Goal: Transaction & Acquisition: Subscribe to service/newsletter

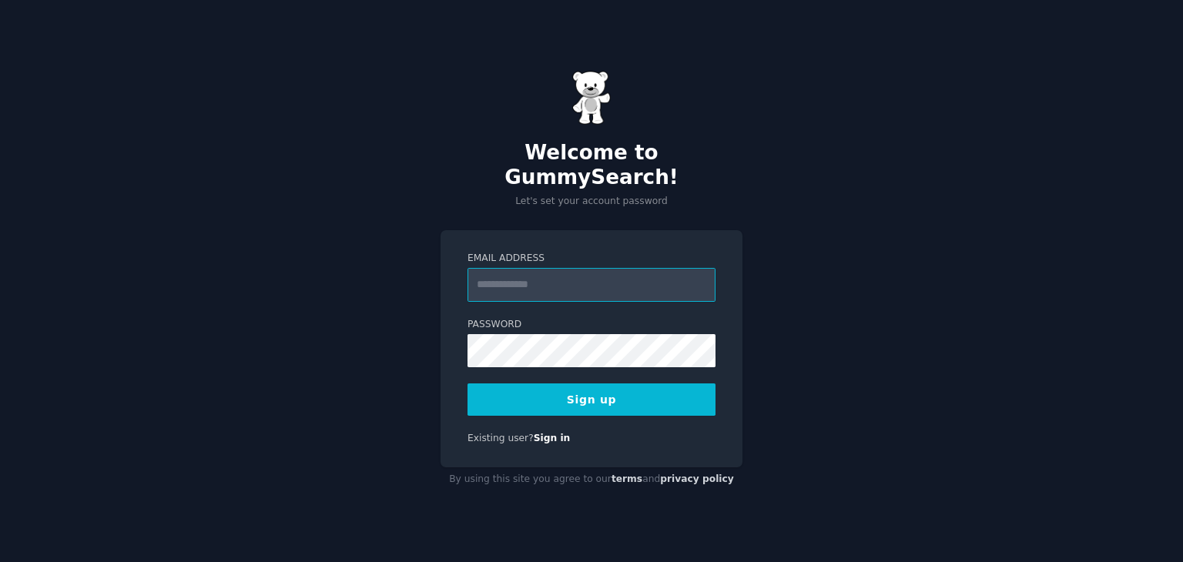
click at [572, 283] on input "Email Address" at bounding box center [591, 285] width 248 height 34
type input "*"
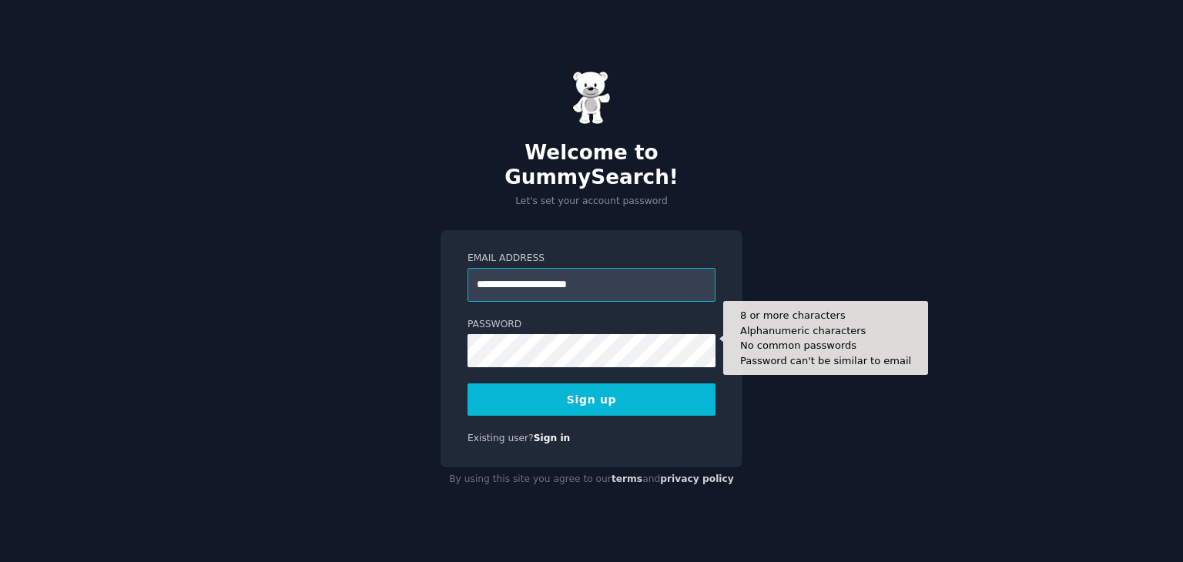
type input "**********"
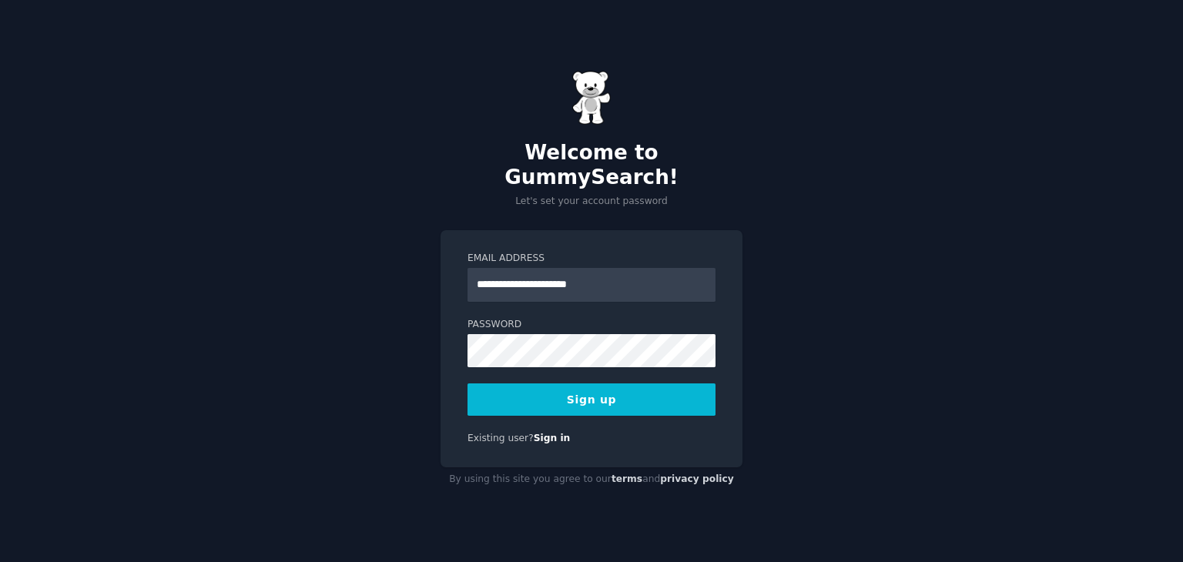
click at [518, 390] on button "Sign up" at bounding box center [591, 400] width 248 height 32
click at [437, 337] on div "**********" at bounding box center [591, 281] width 1183 height 562
click at [533, 384] on button "Sign up" at bounding box center [591, 400] width 248 height 32
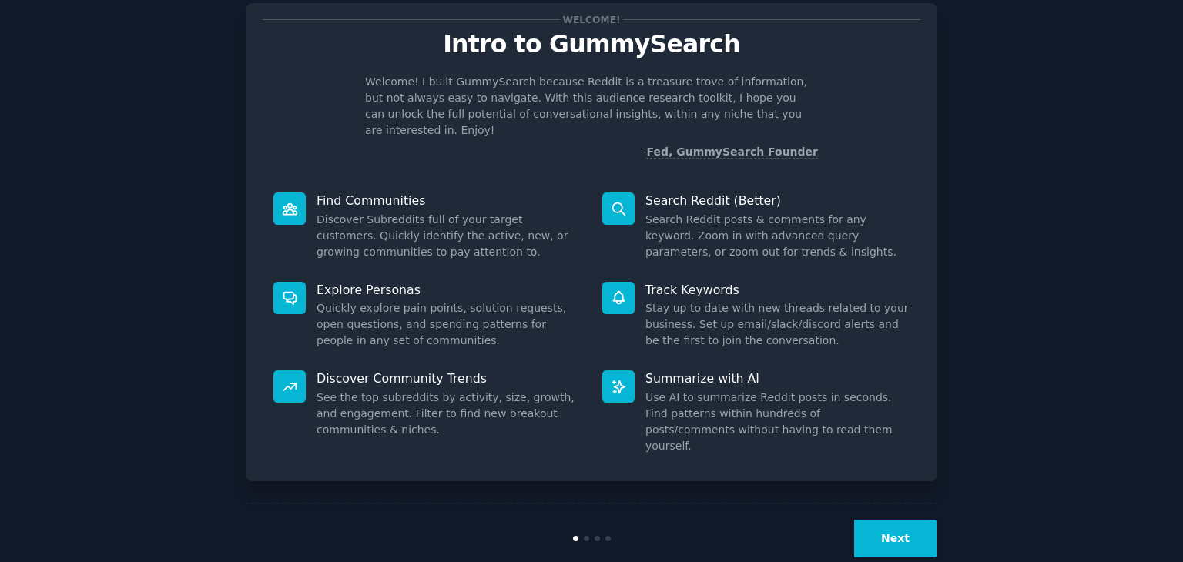
scroll to position [40, 0]
click at [885, 520] on button "Next" at bounding box center [895, 539] width 82 height 38
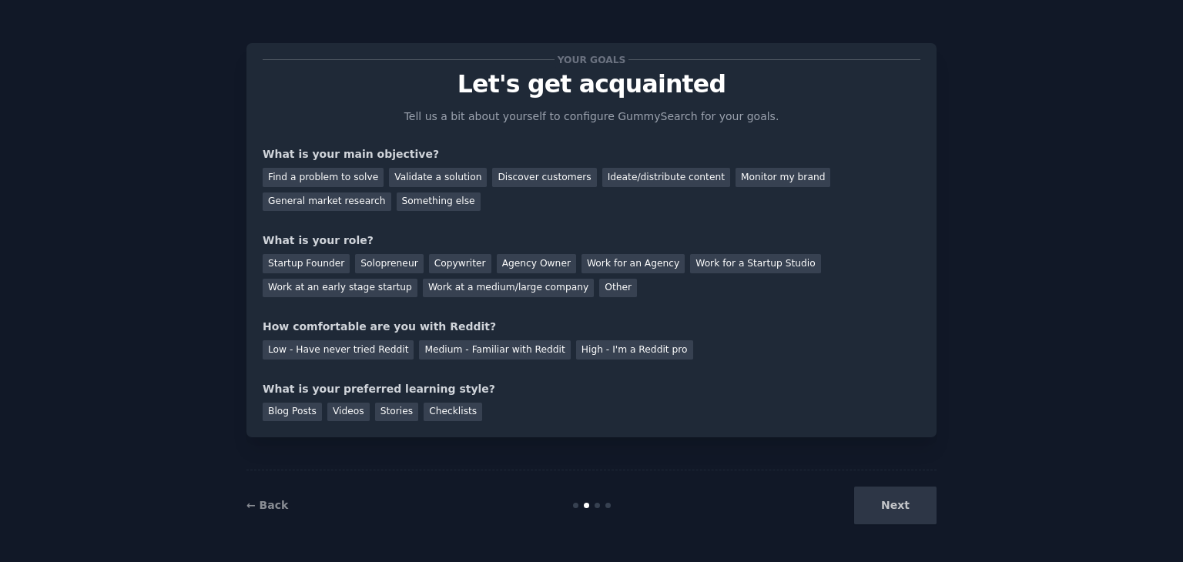
click at [905, 506] on div "Next" at bounding box center [821, 506] width 230 height 38
click at [497, 262] on div "Agency Owner" at bounding box center [536, 263] width 79 height 19
click at [586, 263] on div "Work for an Agency" at bounding box center [632, 263] width 103 height 19
click at [690, 262] on div "Work for a Startup Studio" at bounding box center [755, 263] width 130 height 19
click at [581, 256] on div "Work for an Agency" at bounding box center [632, 263] width 103 height 19
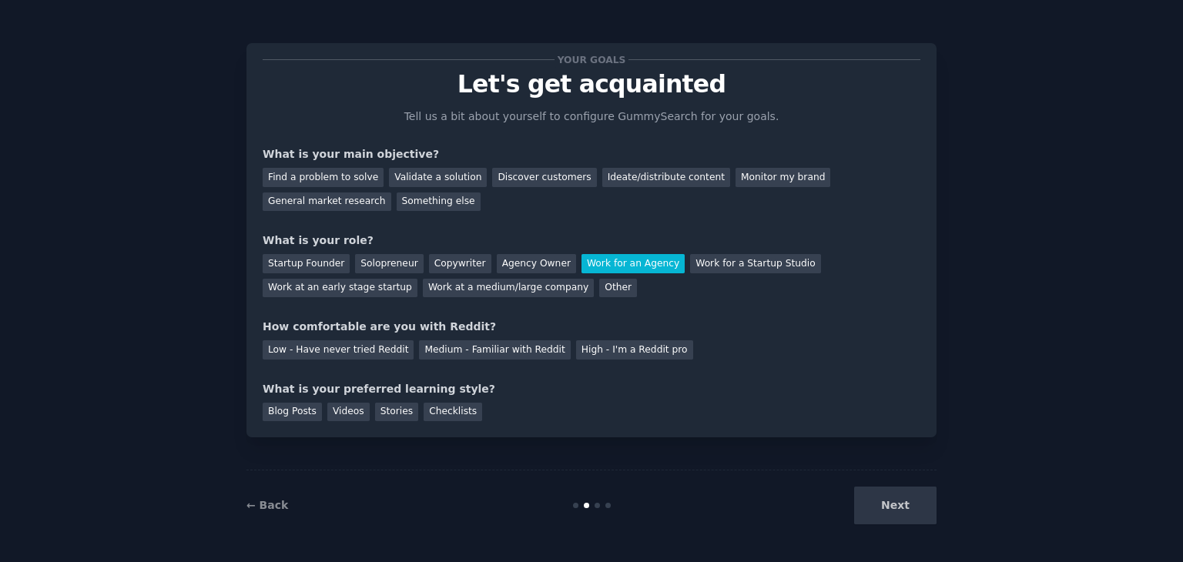
click at [892, 500] on div "Next" at bounding box center [821, 506] width 230 height 38
click at [896, 509] on div "Next" at bounding box center [821, 506] width 230 height 38
click at [524, 266] on div "Agency Owner" at bounding box center [536, 263] width 79 height 19
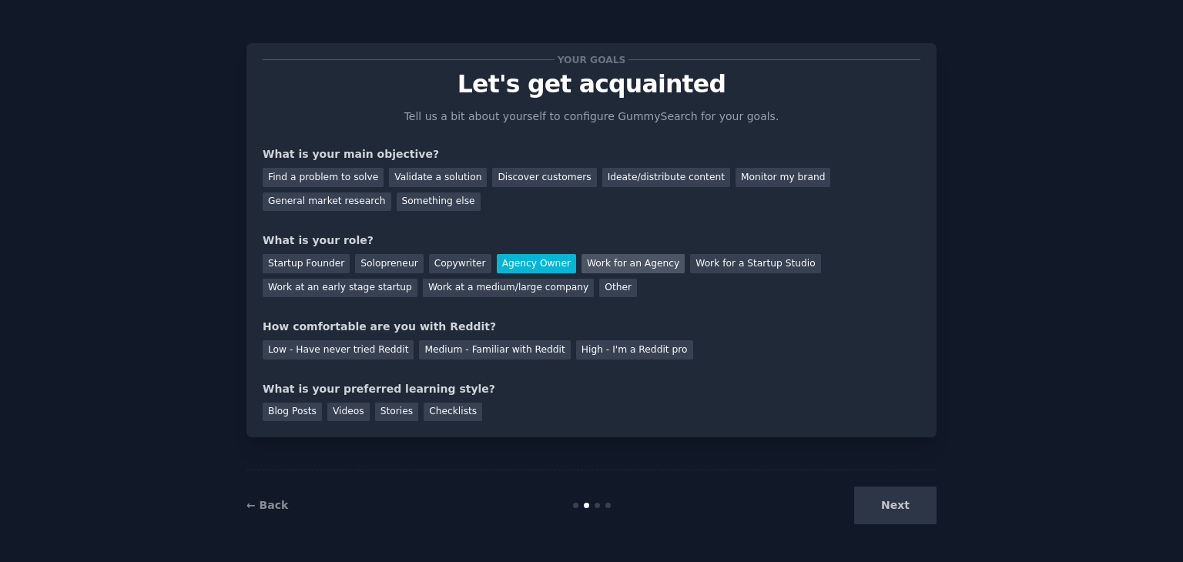
click at [581, 262] on div "Work for an Agency" at bounding box center [632, 263] width 103 height 19
click at [870, 508] on div "Next" at bounding box center [821, 506] width 230 height 38
click at [869, 508] on div "Next" at bounding box center [821, 506] width 230 height 38
click at [349, 175] on div "Find a problem to solve" at bounding box center [323, 177] width 121 height 19
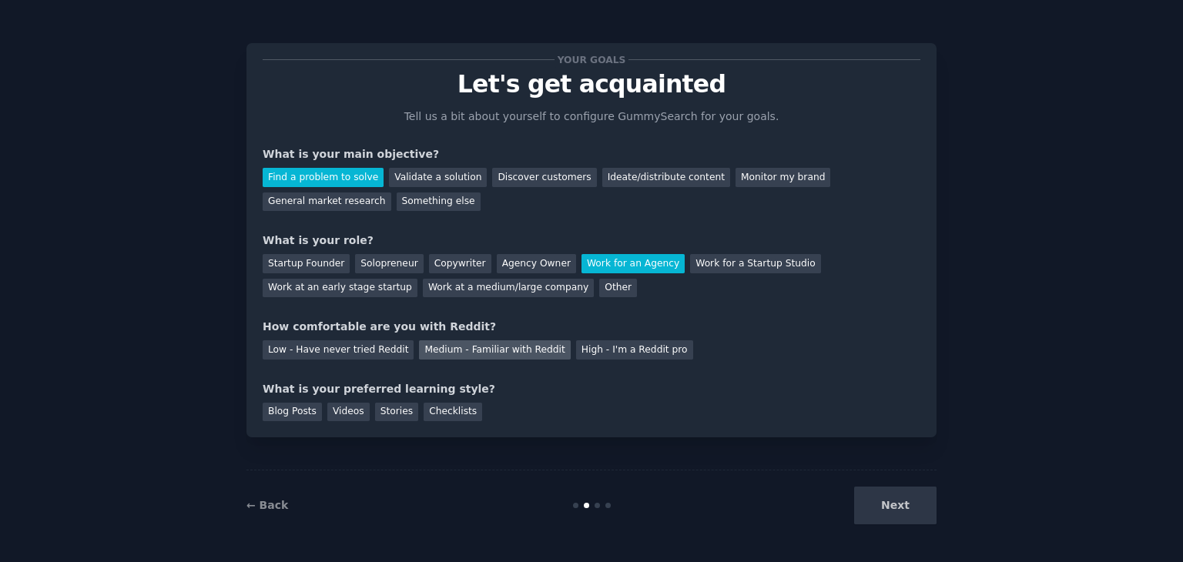
click at [528, 350] on div "Medium - Familiar with Reddit" at bounding box center [494, 349] width 151 height 19
click at [300, 420] on div "Blog Posts" at bounding box center [292, 412] width 59 height 19
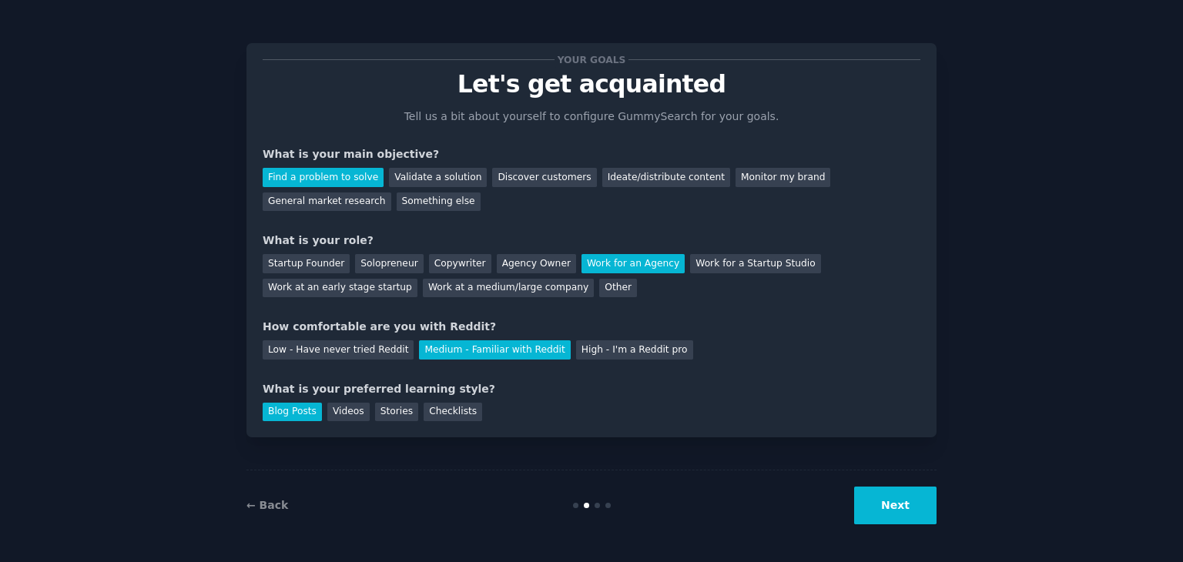
click at [940, 515] on div "Your goals Let's get acquainted Tell us a bit about yourself to configure Gummy…" at bounding box center [592, 281] width 1140 height 519
click at [915, 502] on button "Next" at bounding box center [895, 506] width 82 height 38
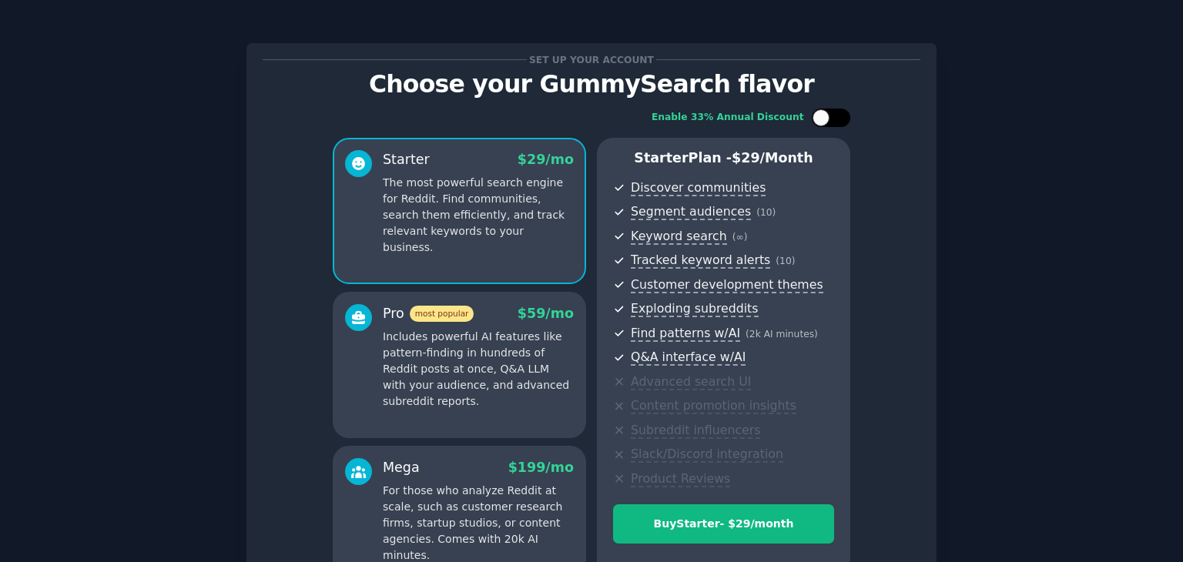
click at [819, 112] on div at bounding box center [820, 117] width 17 height 17
click at [813, 115] on div at bounding box center [831, 118] width 39 height 18
click at [822, 115] on div at bounding box center [820, 117] width 17 height 17
checkbox input "true"
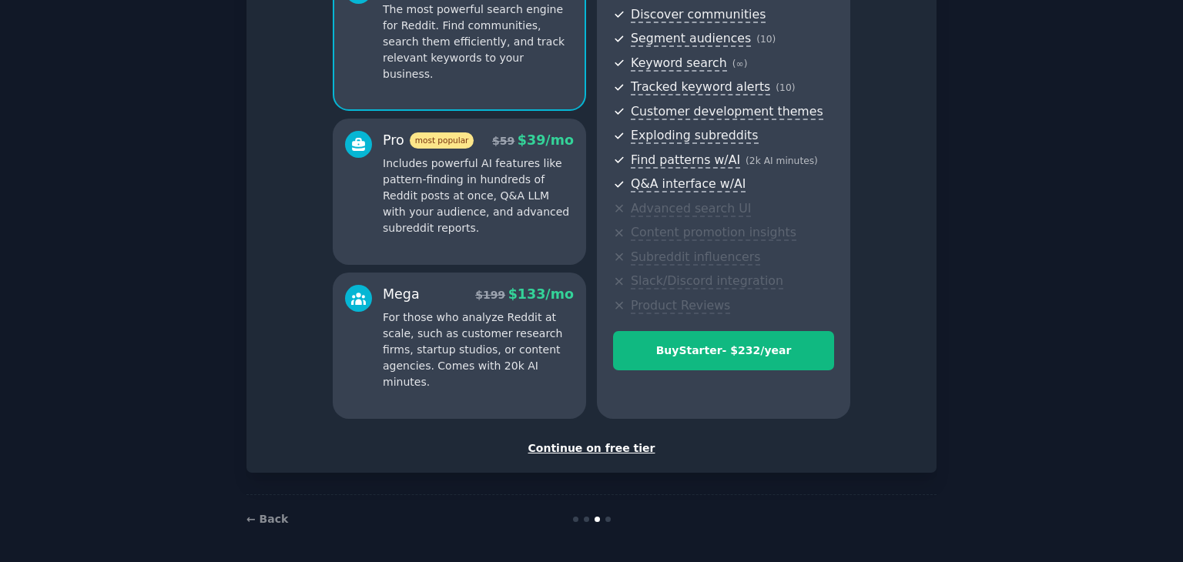
scroll to position [176, 0]
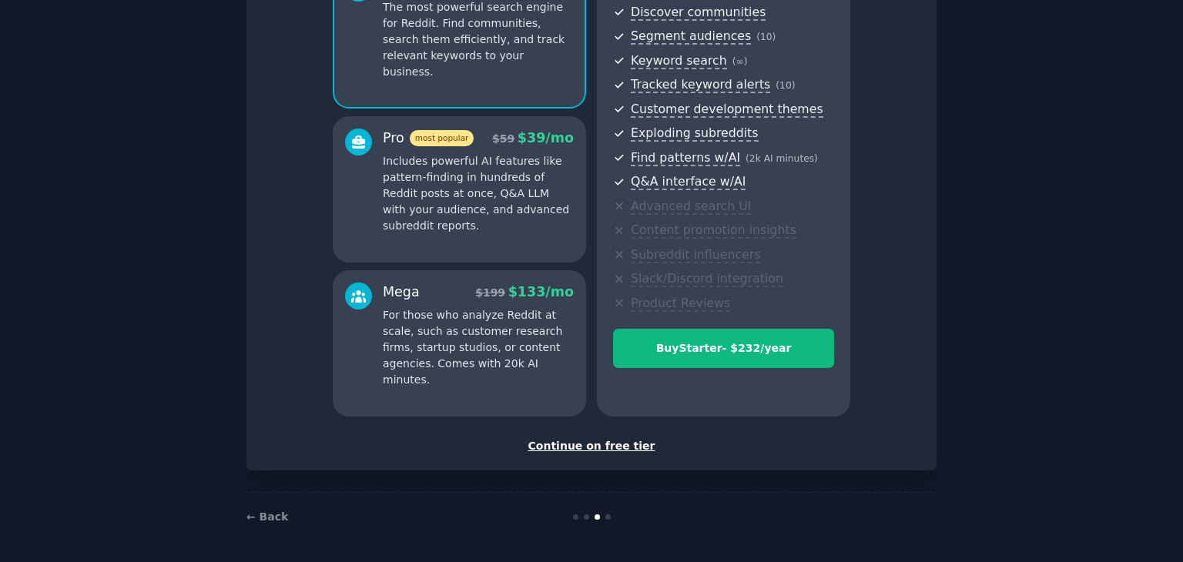
click at [635, 448] on div "Continue on free tier" at bounding box center [592, 446] width 658 height 16
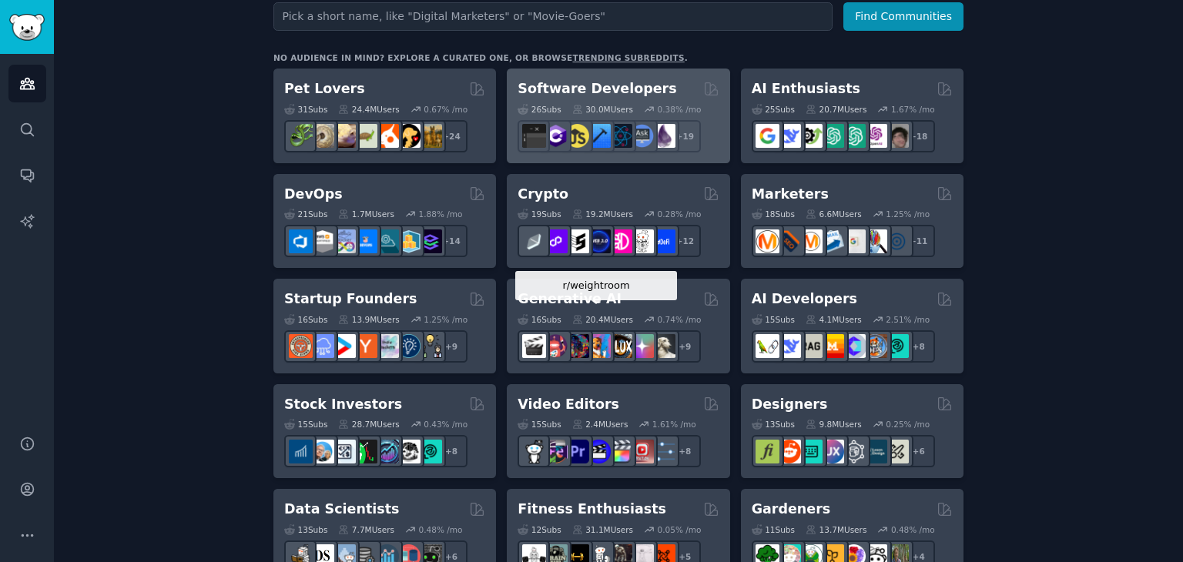
scroll to position [185, 0]
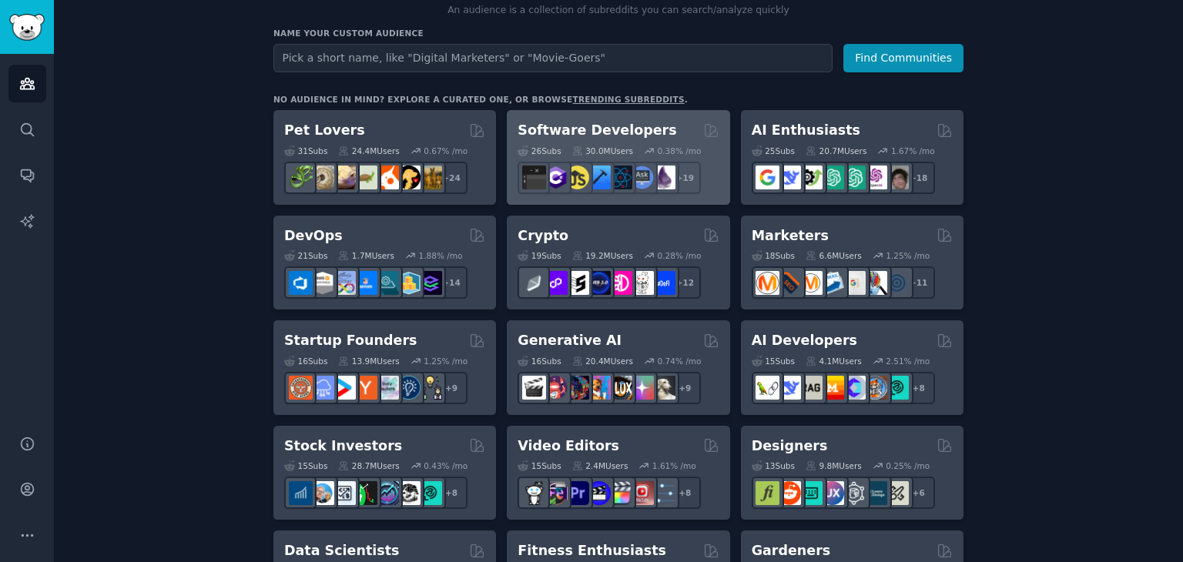
click at [595, 152] on div "30.0M Users" at bounding box center [602, 151] width 61 height 11
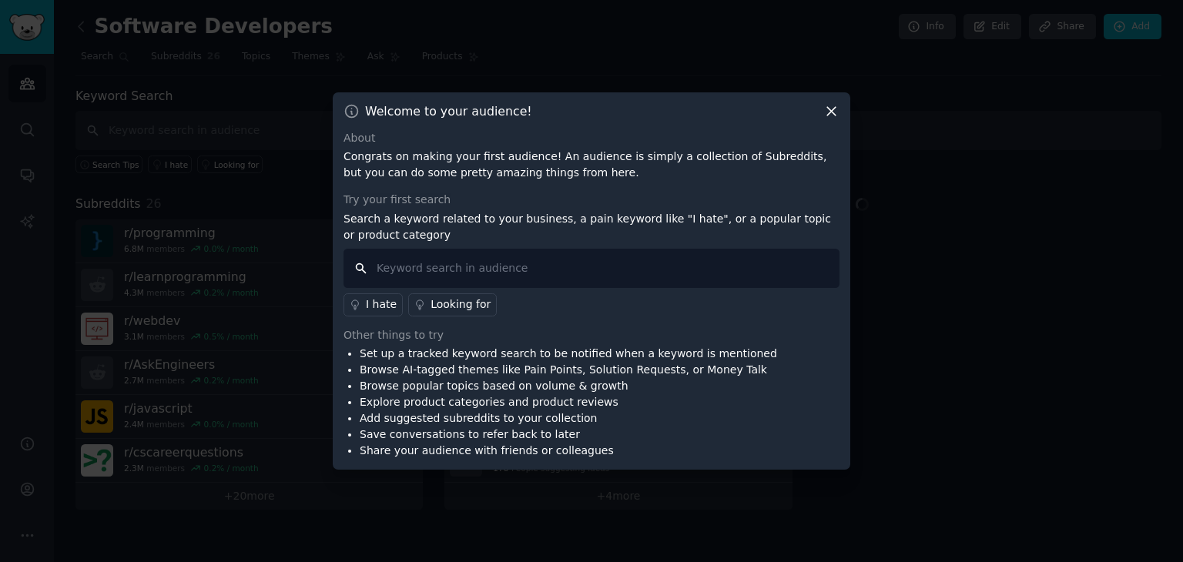
click at [527, 270] on input "text" at bounding box center [591, 268] width 496 height 39
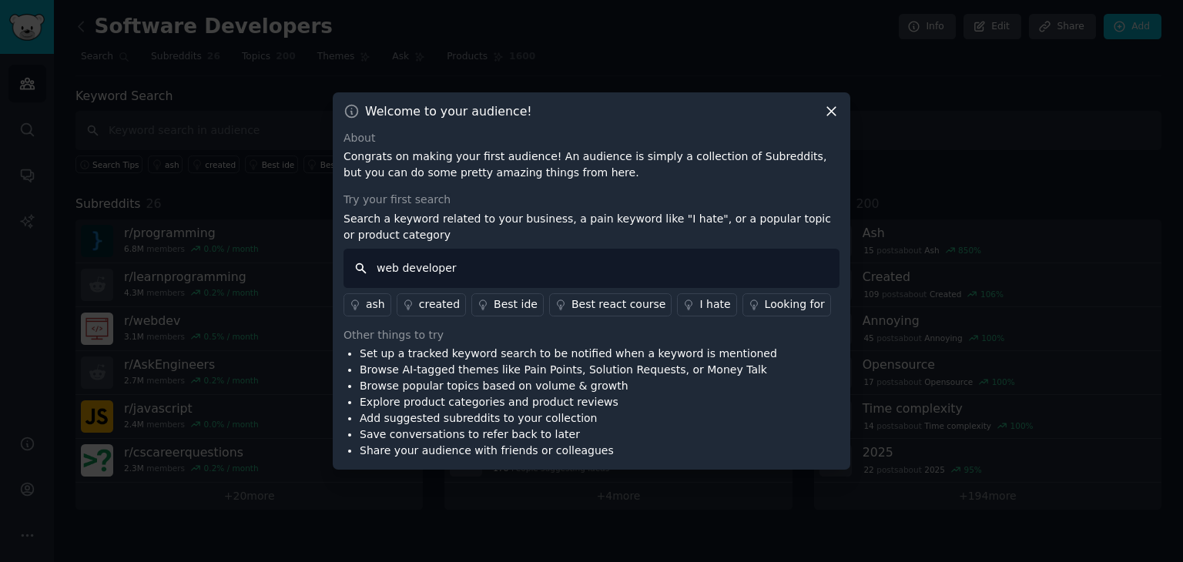
type input "web developer"
click at [434, 303] on div "created" at bounding box center [439, 304] width 41 height 16
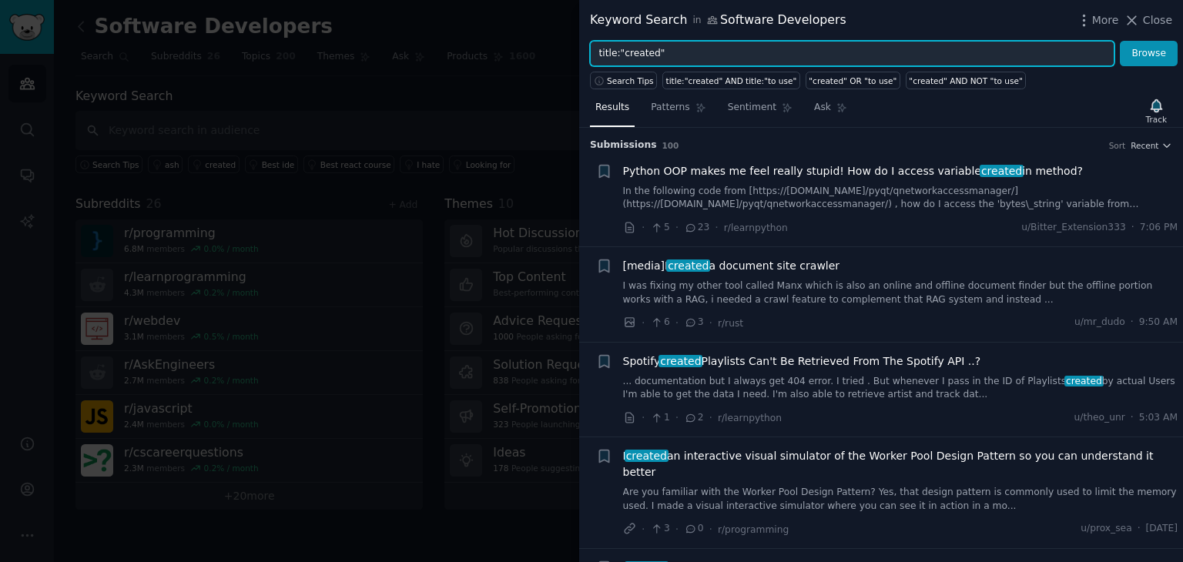
click at [727, 49] on input "title:"created"" at bounding box center [852, 54] width 524 height 26
click at [1120, 41] on button "Browse" at bounding box center [1149, 54] width 58 height 26
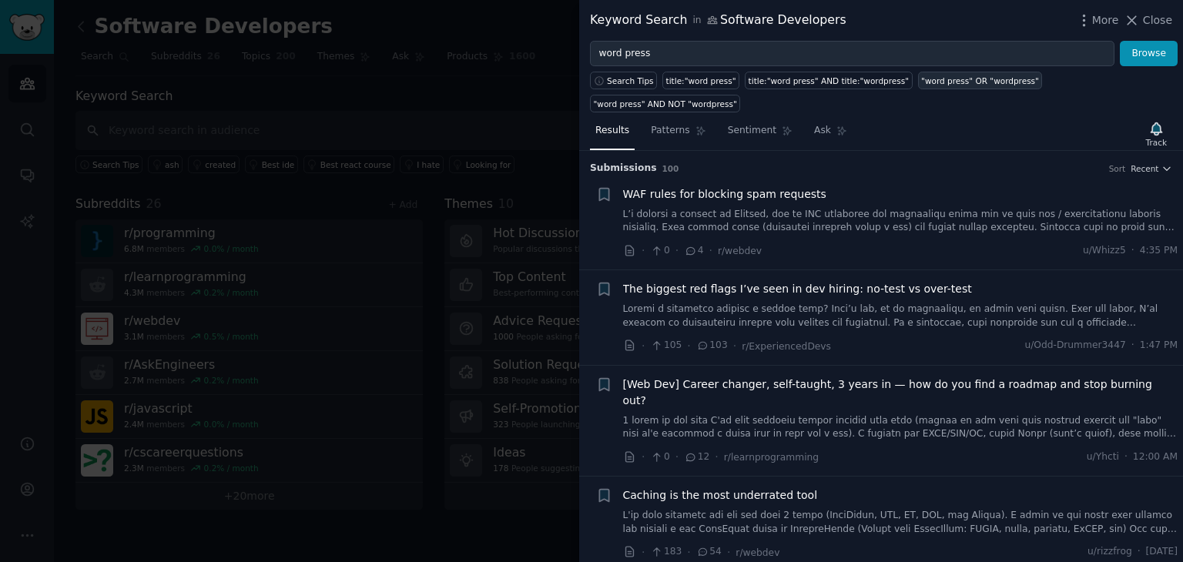
click at [983, 84] on div ""word press" OR "wordpress"" at bounding box center [980, 80] width 118 height 11
type input ""word press" OR "wordpress""
